Goal: Information Seeking & Learning: Learn about a topic

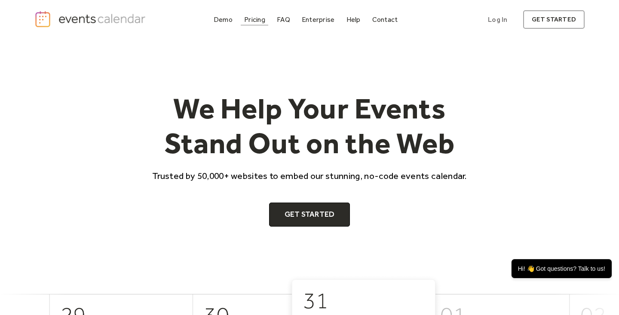
click at [251, 22] on div "Pricing" at bounding box center [254, 19] width 21 height 5
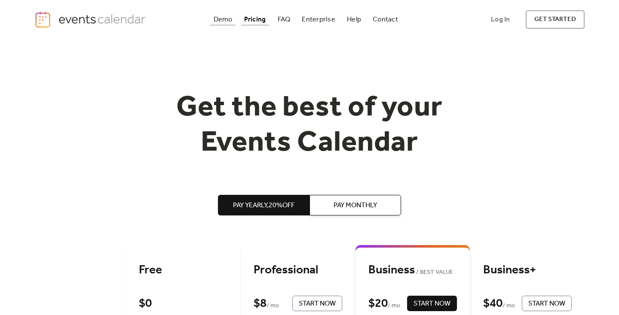
click at [217, 22] on div "Demo" at bounding box center [223, 19] width 19 height 5
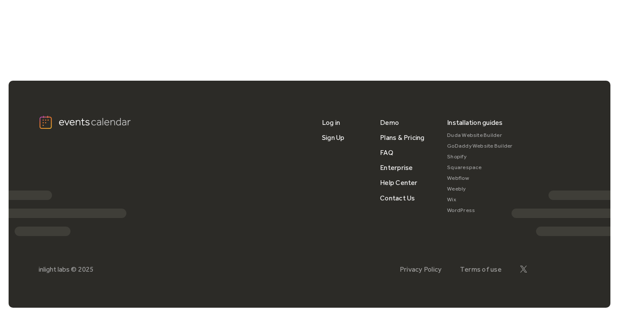
scroll to position [723, 0]
